Goal: Information Seeking & Learning: Find specific page/section

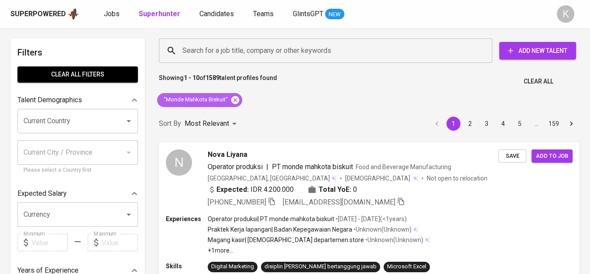
click at [236, 99] on icon at bounding box center [235, 100] width 8 height 8
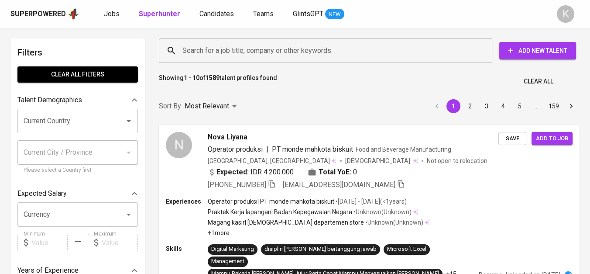
click at [262, 50] on input "Search for a job title, company or other keywords" at bounding box center [327, 50] width 295 height 17
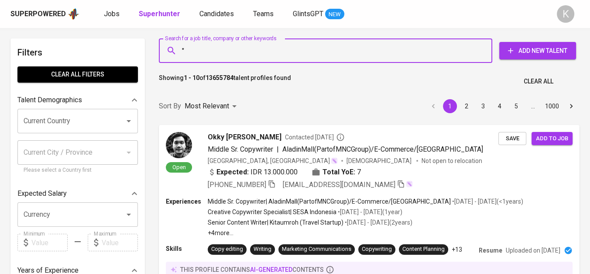
paste input "SINERGI TRANSINDO LOGISTIK"
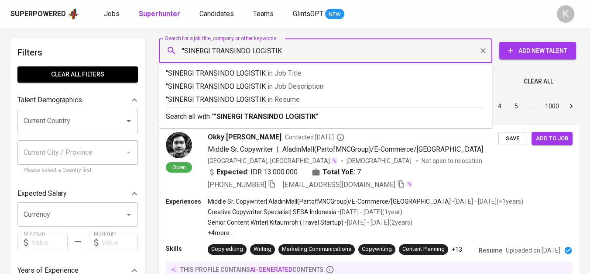
type input ""SINERGI TRANSINDO LOGISTIK""
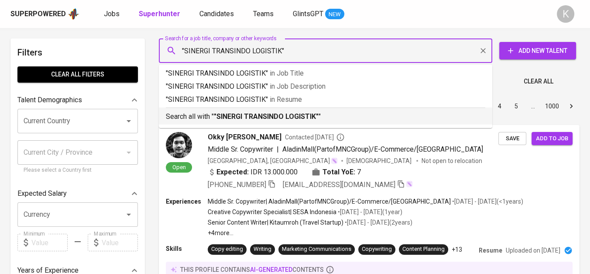
click at [292, 120] on b ""SINERGI TRANSINDO LOGISTIK"" at bounding box center [266, 116] width 105 height 8
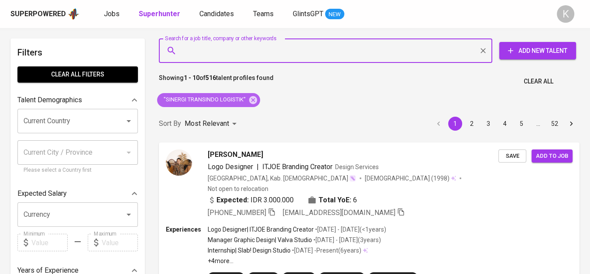
drag, startPoint x: 249, startPoint y: 99, endPoint x: 305, endPoint y: 0, distance: 114.3
click at [249, 99] on icon at bounding box center [253, 100] width 10 height 10
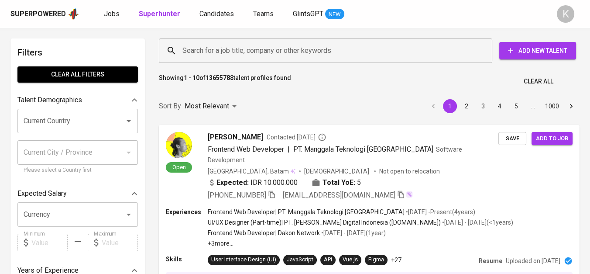
click at [295, 49] on input "Search for a job title, company or other keywords" at bounding box center [327, 50] width 295 height 17
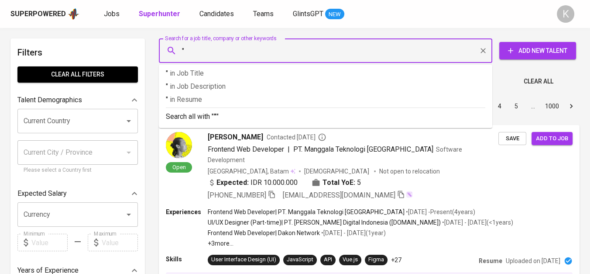
paste input "Tatalestari Rimbabuana"
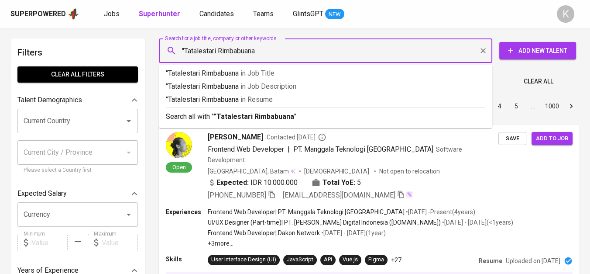
type input ""Tatalestari Rimbabuana""
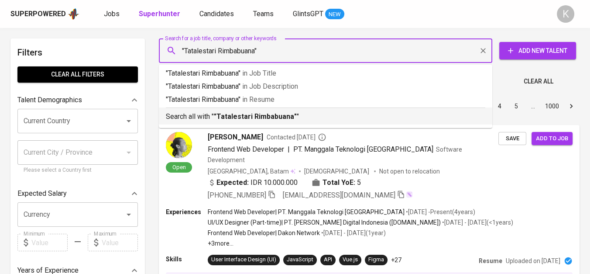
click at [282, 115] on b ""Tatalestari Rimbabuana"" at bounding box center [255, 116] width 83 height 8
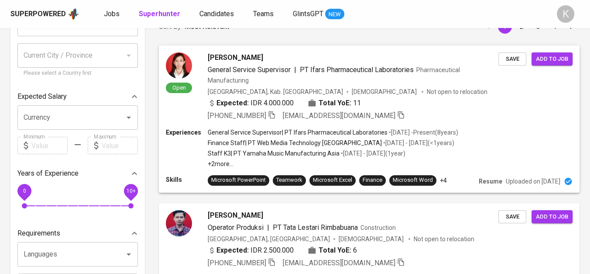
scroll to position [194, 0]
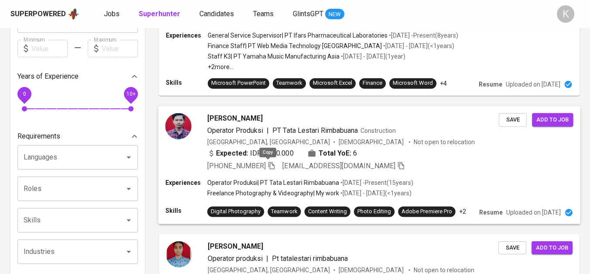
click at [267, 166] on icon "button" at bounding box center [271, 165] width 8 height 8
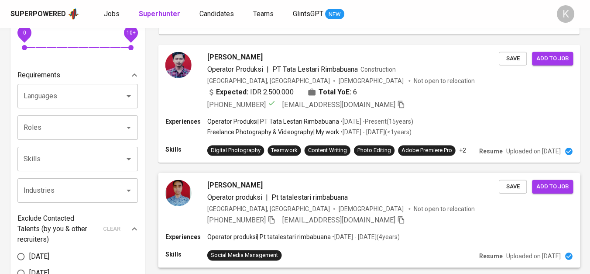
scroll to position [242, 0]
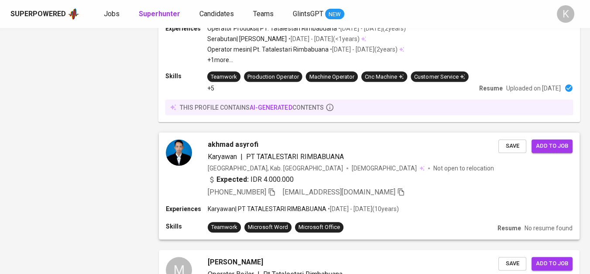
scroll to position [970, 0]
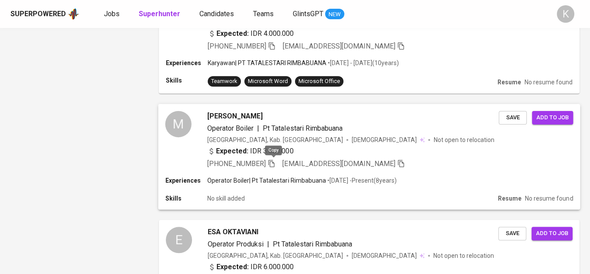
click at [271, 162] on icon "button" at bounding box center [271, 162] width 6 height 7
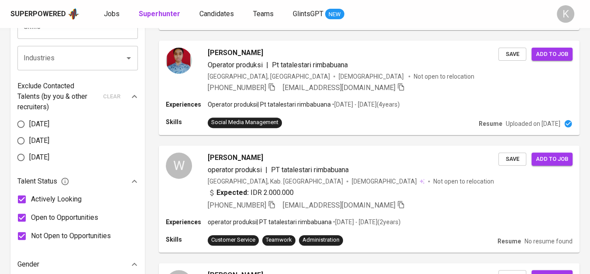
scroll to position [0, 0]
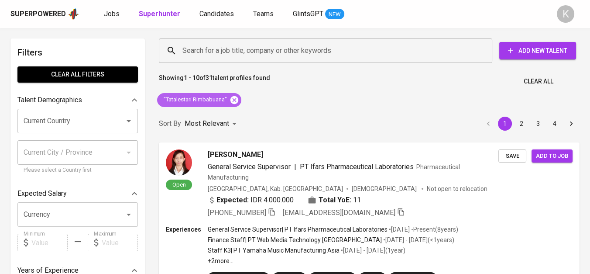
click at [237, 99] on icon at bounding box center [234, 100] width 8 height 8
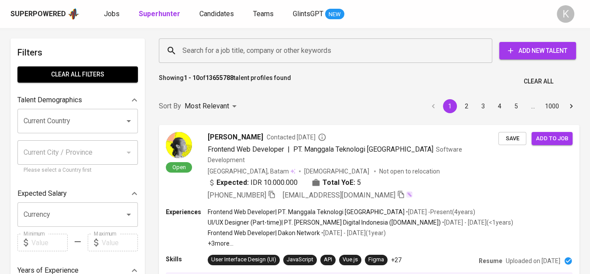
click at [239, 55] on input "Search for a job title, company or other keywords" at bounding box center [327, 50] width 295 height 17
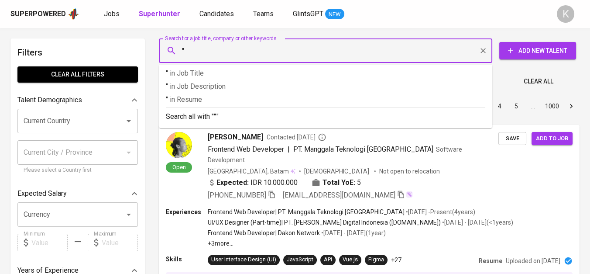
paste input "Kharisma Pemasaran Bersama Nusantara"
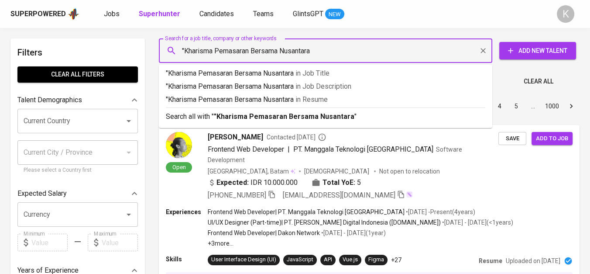
type input ""Kharisma Pemasaran Bersama Nusantara""
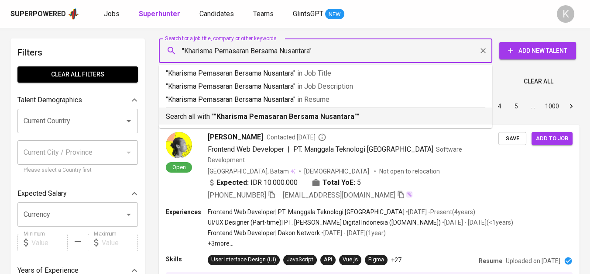
click at [279, 120] on b ""Kharisma Pemasaran Bersama Nusantara"" at bounding box center [285, 116] width 143 height 8
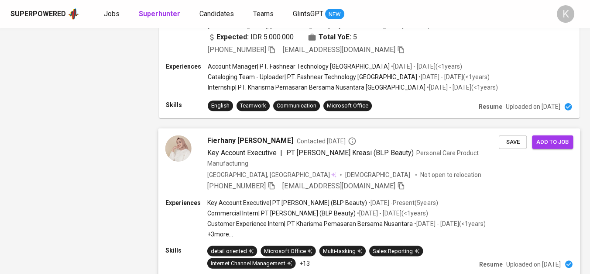
scroll to position [1066, 0]
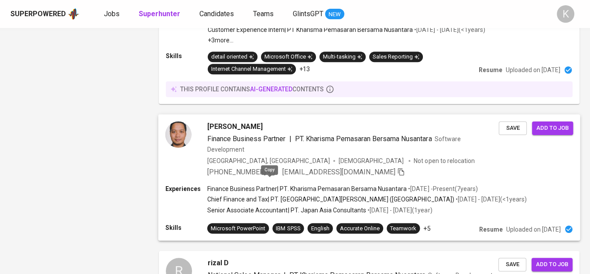
click at [273, 175] on icon "button" at bounding box center [271, 172] width 8 height 8
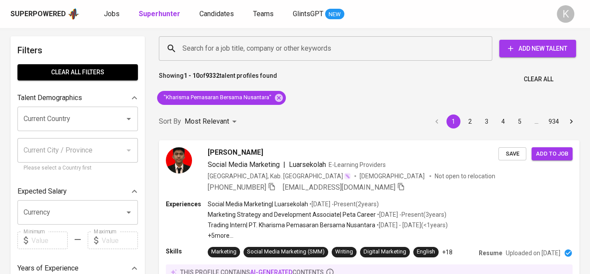
scroll to position [0, 0]
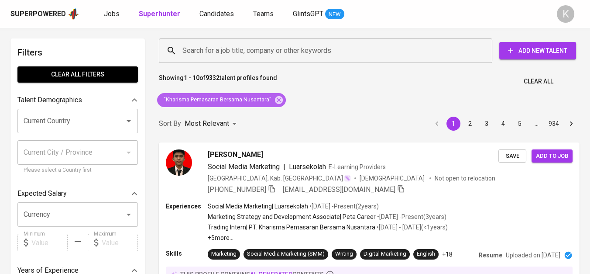
drag, startPoint x: 278, startPoint y: 99, endPoint x: 313, endPoint y: 0, distance: 105.0
click at [278, 99] on icon at bounding box center [279, 100] width 8 height 8
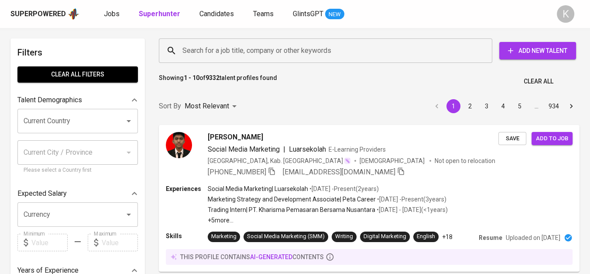
click at [274, 52] on input "Search for a job title, company or other keywords" at bounding box center [327, 50] width 295 height 17
paste input "Anugrah Argon Medica"
type input ""Anugrah Argon Medica""
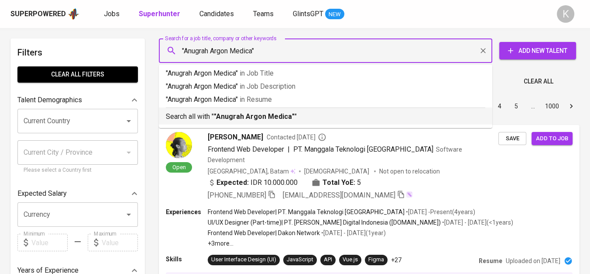
click at [272, 118] on b ""Anugrah Argon Medica"" at bounding box center [254, 116] width 81 height 8
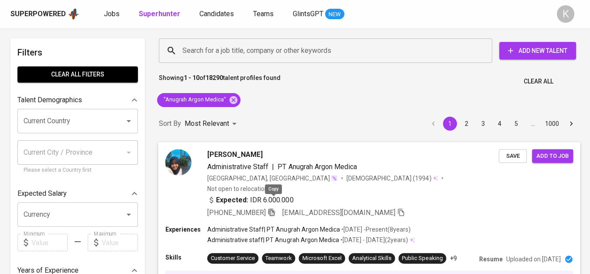
click at [274, 208] on icon "button" at bounding box center [271, 212] width 8 height 8
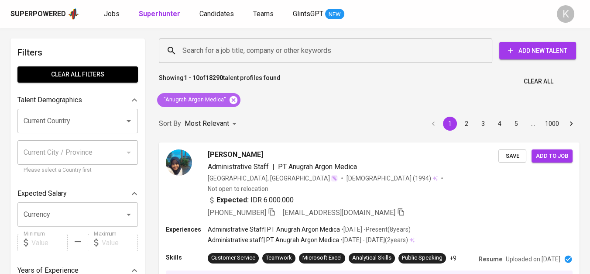
click at [230, 99] on icon at bounding box center [234, 100] width 8 height 8
